Goal: Navigation & Orientation: Find specific page/section

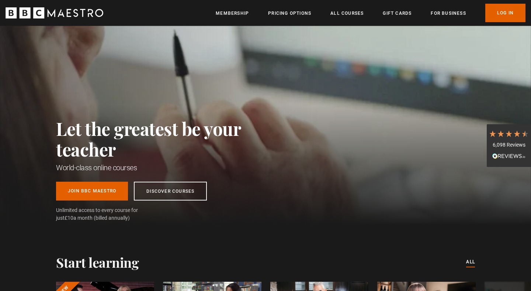
scroll to position [0, 193]
click at [408, 16] on link "Gift Cards" at bounding box center [397, 13] width 29 height 7
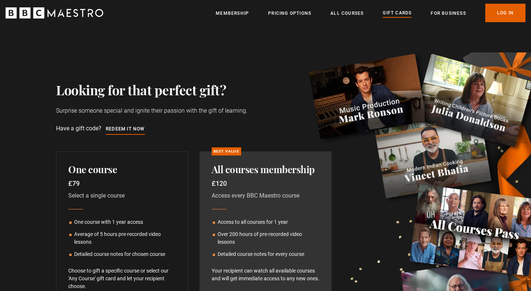
click at [361, 14] on link "All Courses" at bounding box center [346, 13] width 33 height 7
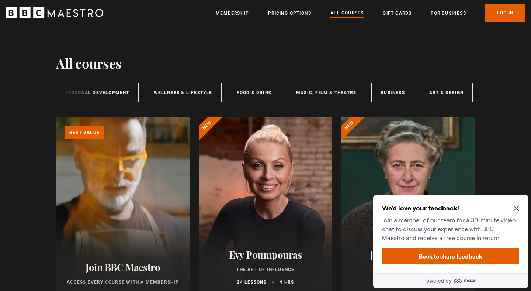
click at [514, 209] on icon "Close Maze Prompt" at bounding box center [516, 208] width 6 height 6
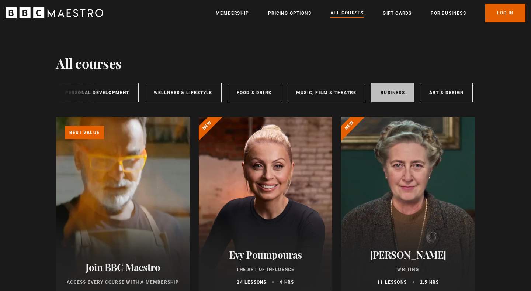
click at [386, 96] on link "Business" at bounding box center [392, 92] width 43 height 19
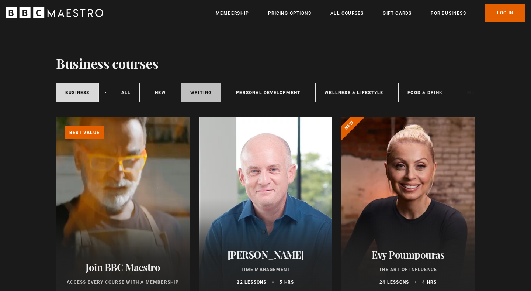
click at [188, 93] on link "Writing" at bounding box center [201, 92] width 40 height 19
